Goal: Transaction & Acquisition: Obtain resource

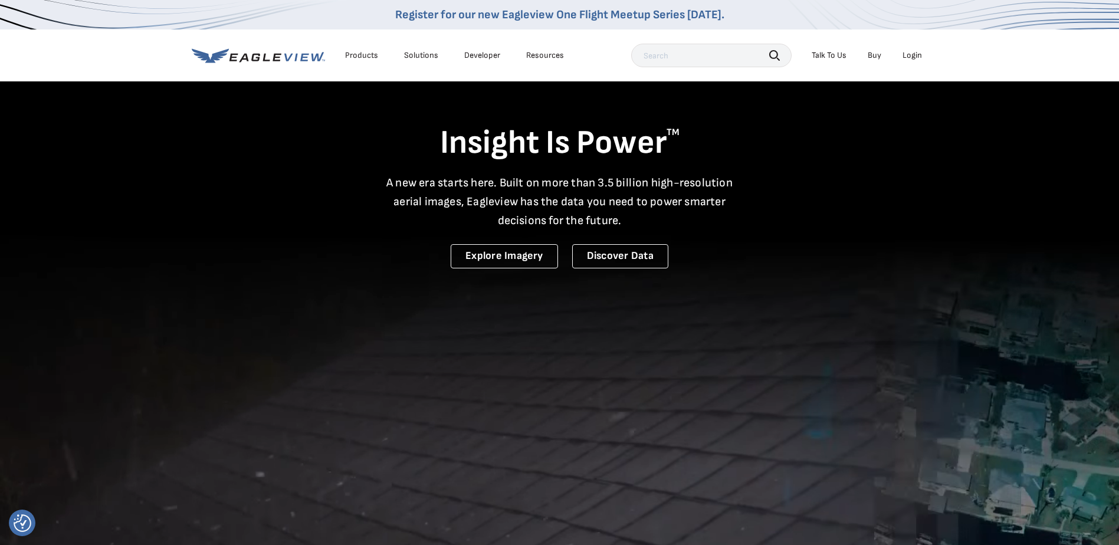
click at [914, 54] on div "Login" at bounding box center [912, 55] width 19 height 11
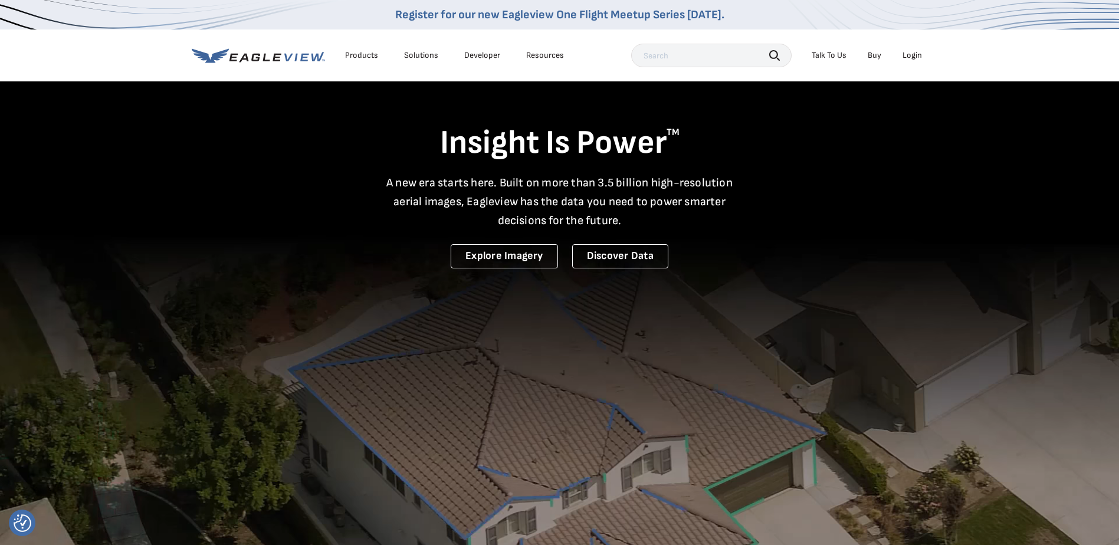
click at [911, 55] on div "Login" at bounding box center [912, 55] width 19 height 11
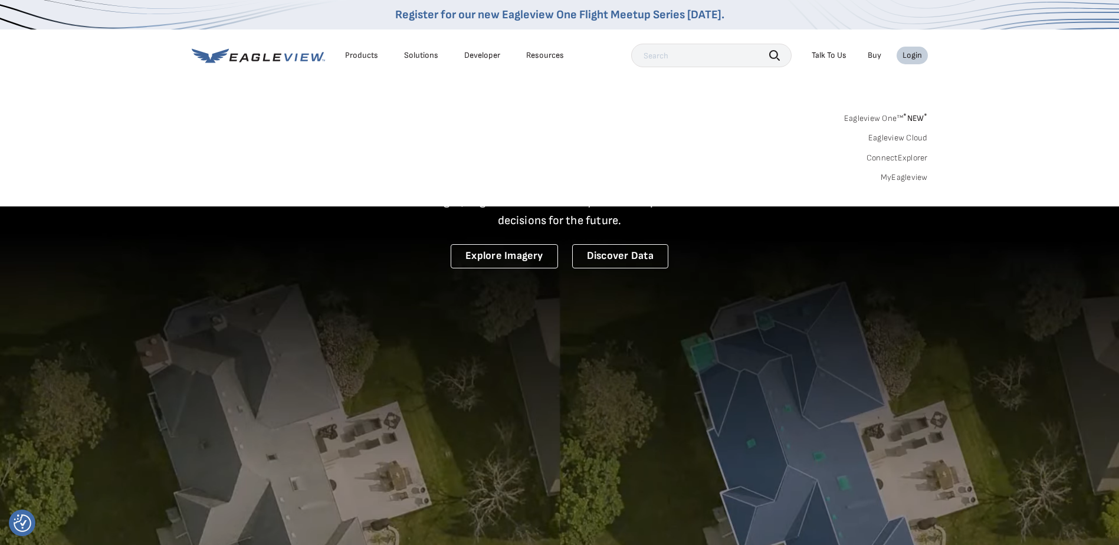
click at [901, 176] on link "MyEagleview" at bounding box center [904, 177] width 47 height 11
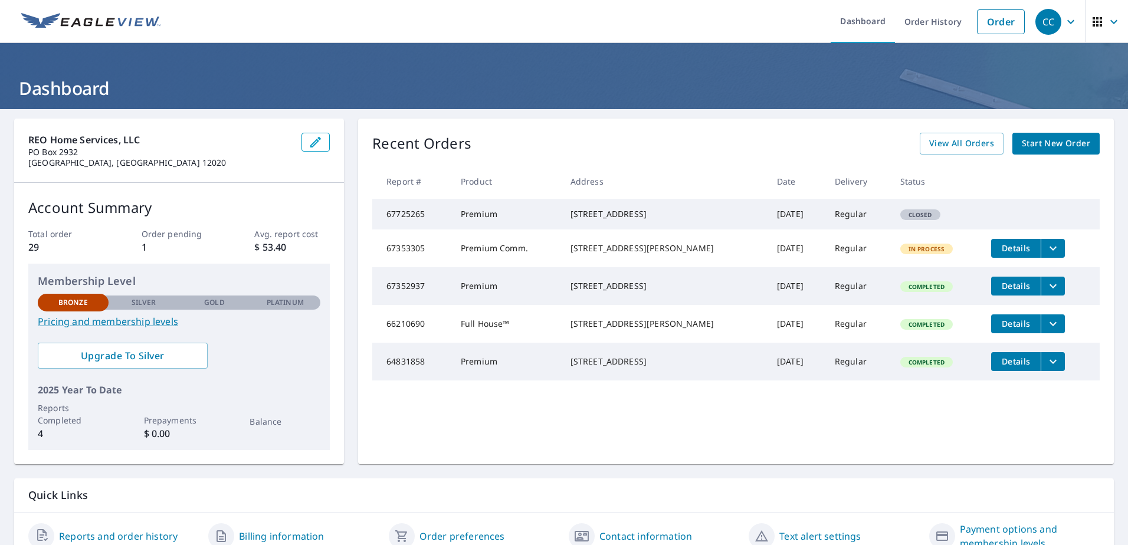
click at [1046, 331] on icon "filesDropdownBtn-66210690" at bounding box center [1053, 324] width 14 height 14
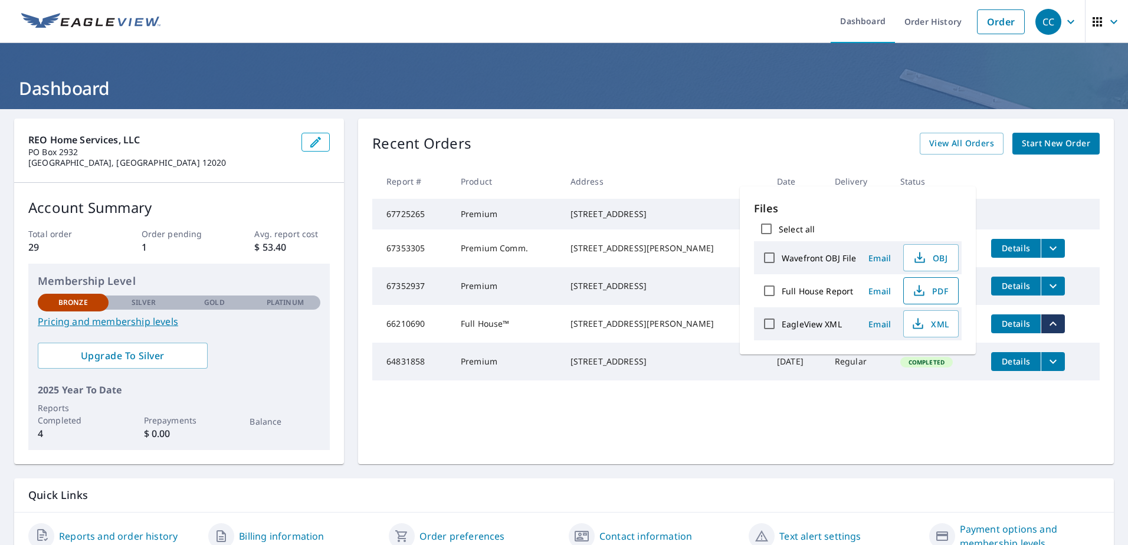
click at [933, 290] on span "PDF" at bounding box center [930, 291] width 38 height 14
